Goal: Task Accomplishment & Management: Use online tool/utility

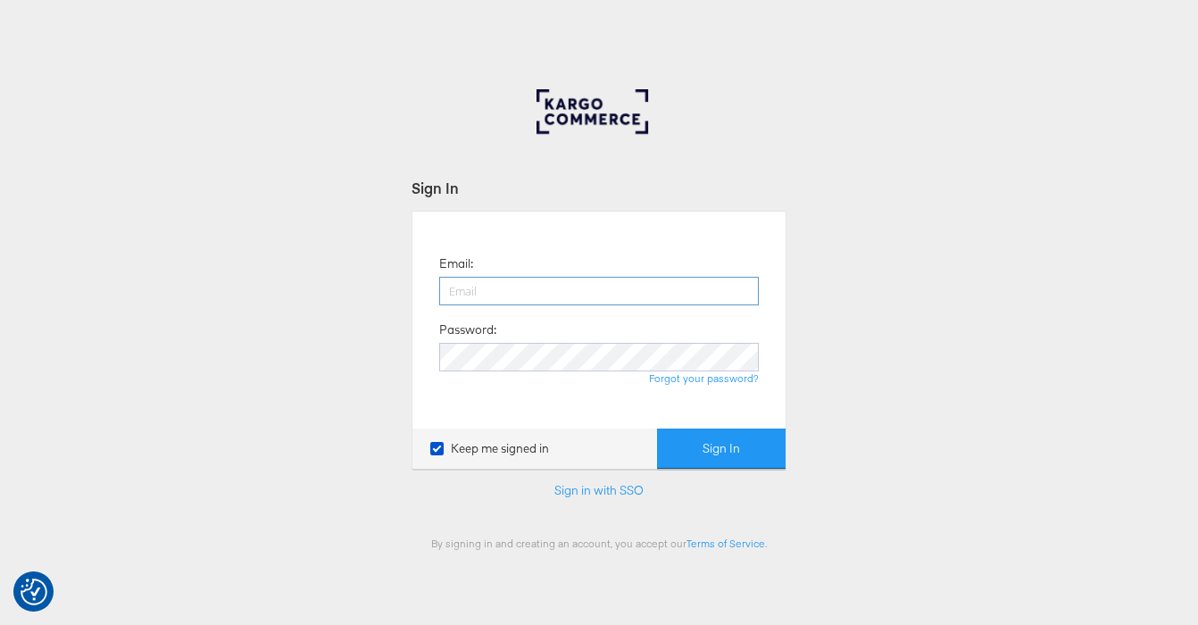
click at [533, 293] on input "email" at bounding box center [598, 291] width 319 height 29
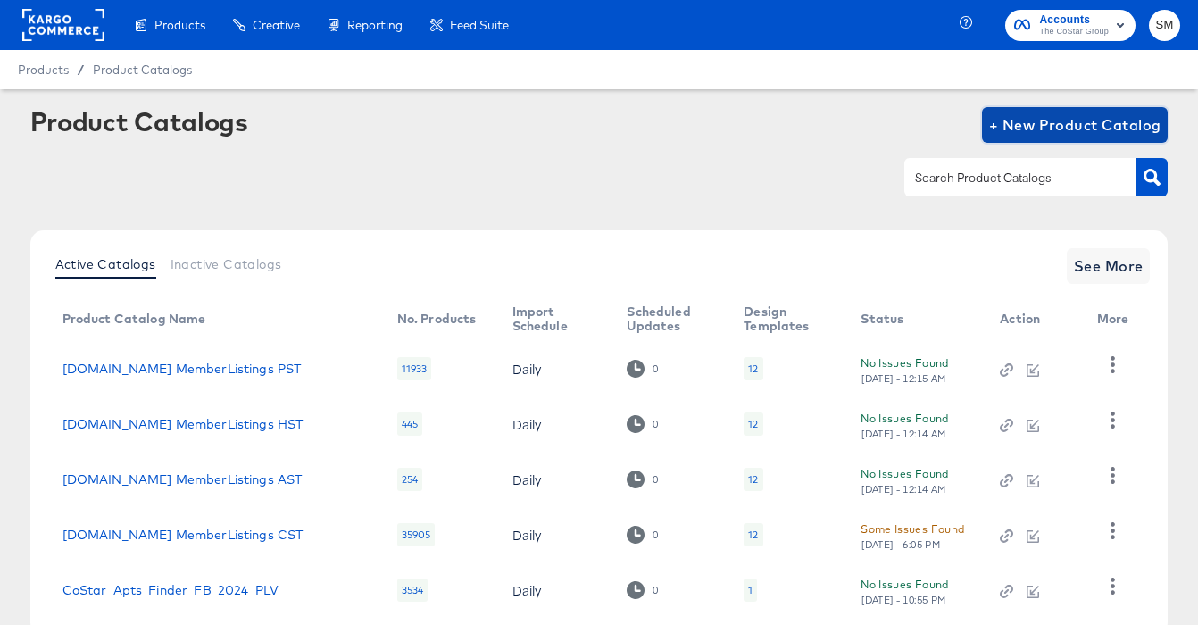
click at [1023, 128] on span "+ New Product Catalog" at bounding box center [1075, 124] width 172 height 25
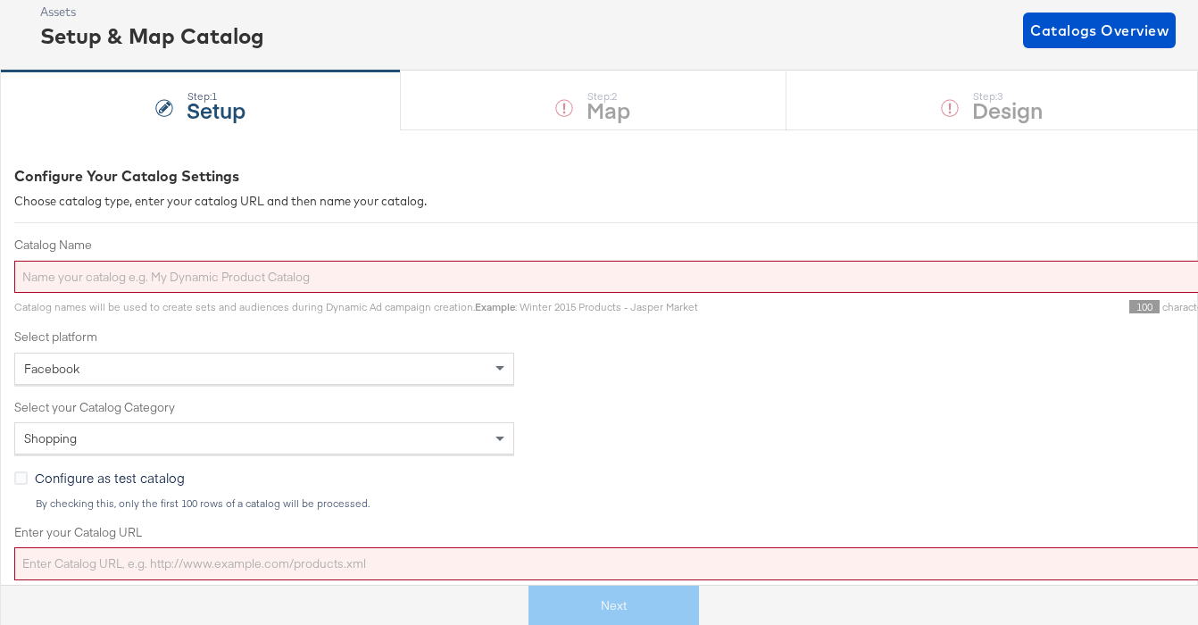
scroll to position [113, 0]
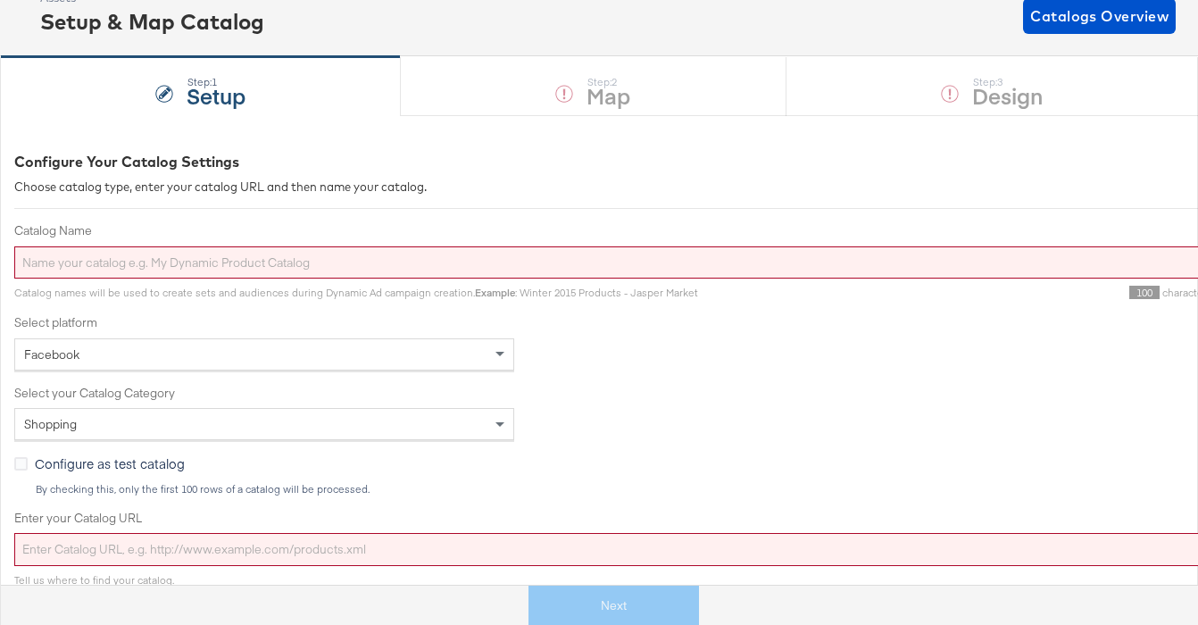
click at [161, 357] on div "Facebook" at bounding box center [264, 354] width 498 height 30
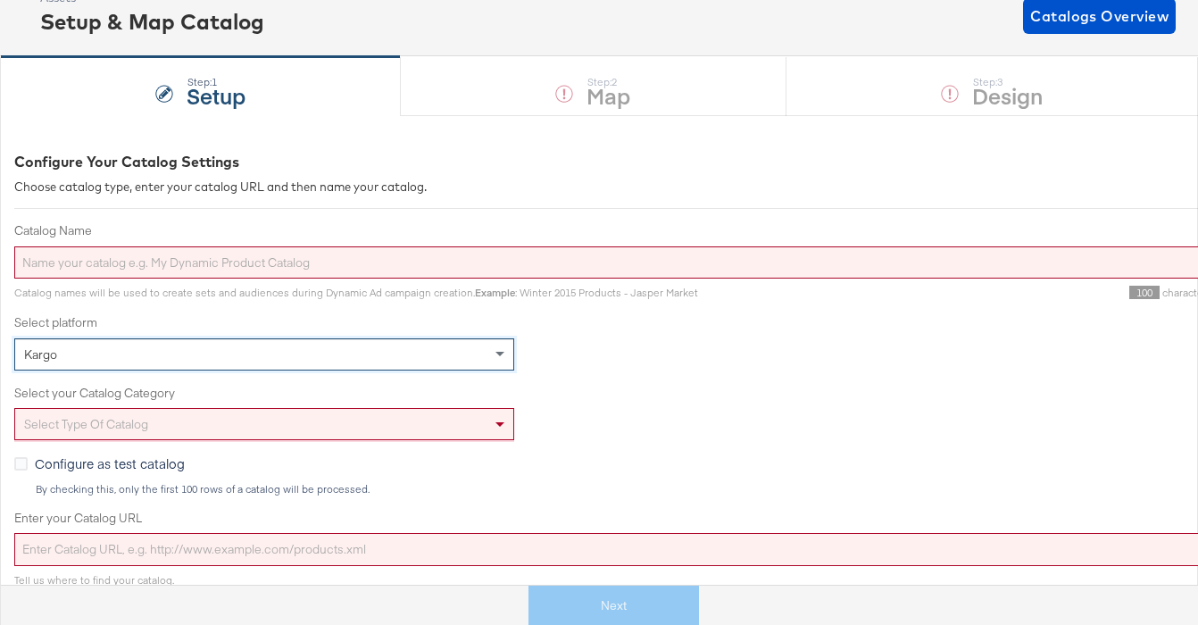
click at [161, 427] on div "Select type of catalog" at bounding box center [264, 424] width 498 height 30
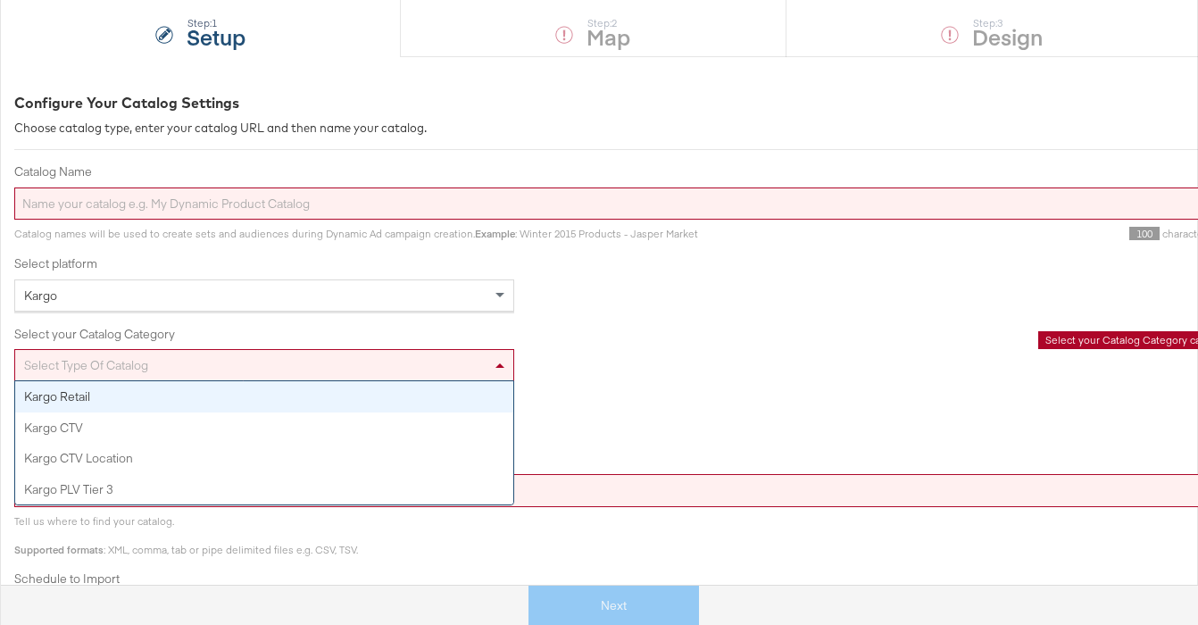
scroll to position [225, 0]
